Goal: Transaction & Acquisition: Purchase product/service

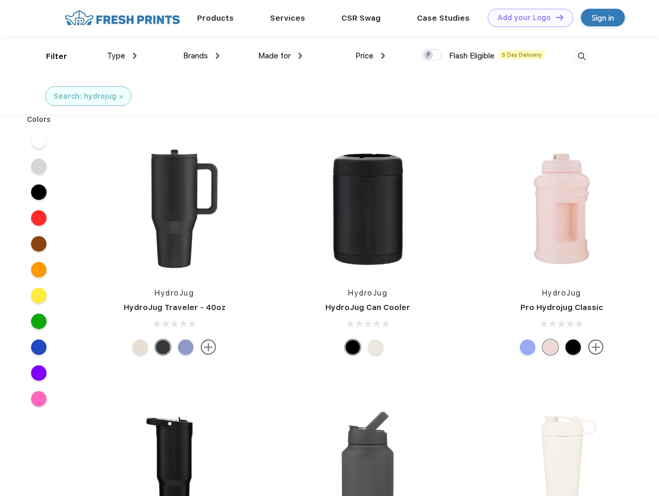
click at [526, 18] on link "Add your Logo Design Tool" at bounding box center [530, 18] width 85 height 18
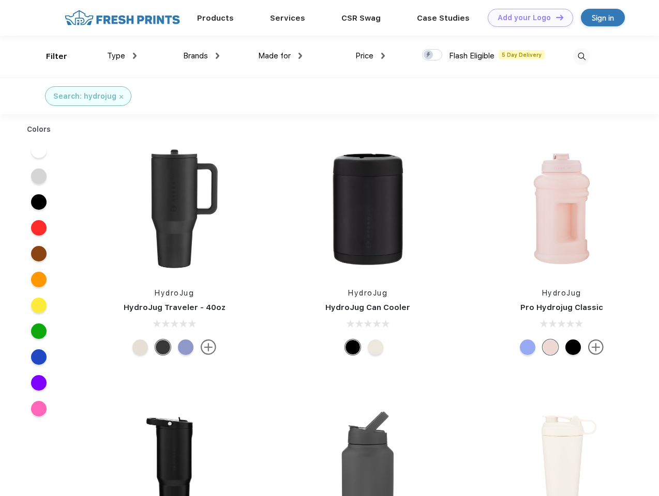
click at [0, 0] on div "Design Tool" at bounding box center [0, 0] width 0 height 0
click at [555, 17] on link "Add your Logo Design Tool" at bounding box center [530, 18] width 85 height 18
click at [50, 56] on div "Filter" at bounding box center [56, 57] width 21 height 12
click at [122, 56] on span "Type" at bounding box center [116, 55] width 18 height 9
click at [201, 56] on span "Brands" at bounding box center [195, 55] width 25 height 9
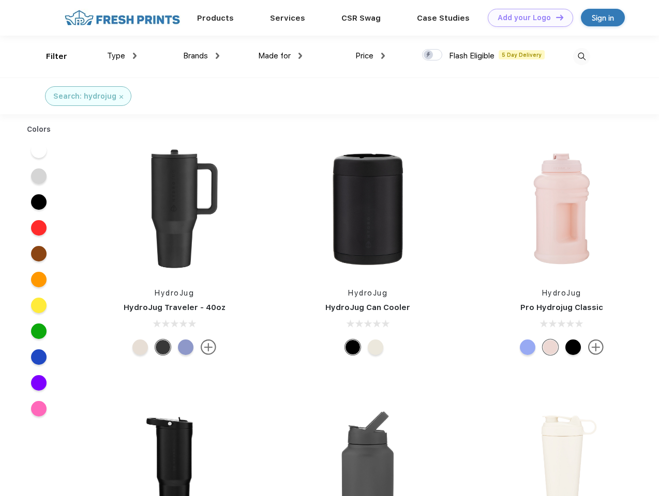
click at [280, 56] on span "Made for" at bounding box center [274, 55] width 33 height 9
click at [370, 56] on span "Price" at bounding box center [364, 55] width 18 height 9
click at [432, 55] on div at bounding box center [432, 54] width 20 height 11
click at [429, 55] on input "checkbox" at bounding box center [425, 52] width 7 height 7
click at [581, 56] on img at bounding box center [581, 56] width 17 height 17
